Goal: Transaction & Acquisition: Register for event/course

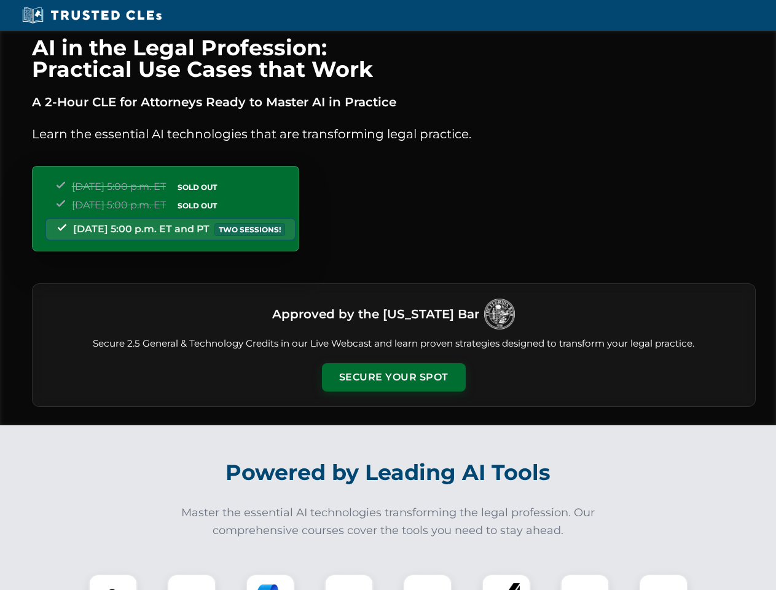
click at [393, 377] on button "Secure Your Spot" at bounding box center [394, 377] width 144 height 28
click at [113, 582] on img at bounding box center [113, 599] width 36 height 36
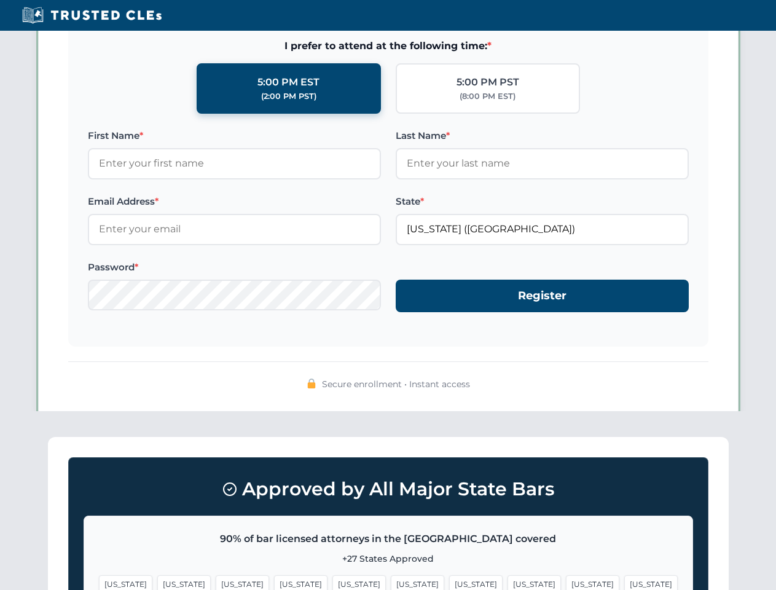
click at [449, 582] on span "[US_STATE]" at bounding box center [475, 584] width 53 height 18
click at [566, 582] on span "[US_STATE]" at bounding box center [592, 584] width 53 height 18
